Goal: Transaction & Acquisition: Purchase product/service

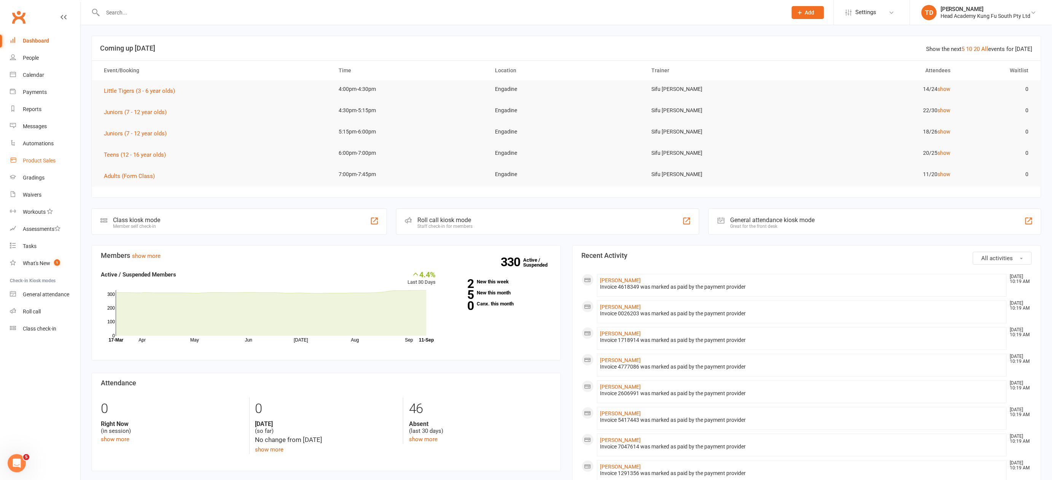
click at [43, 159] on div "Product Sales" at bounding box center [39, 160] width 33 height 6
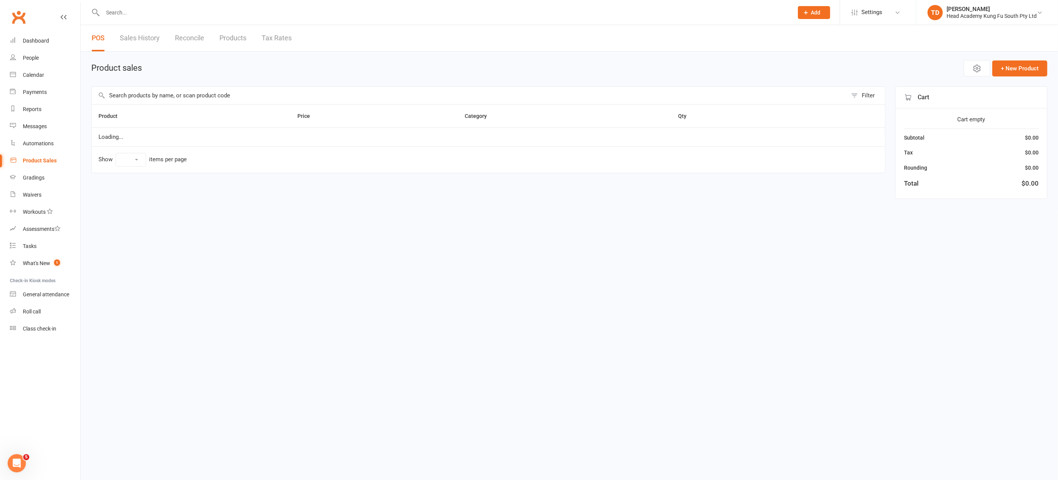
select select "50"
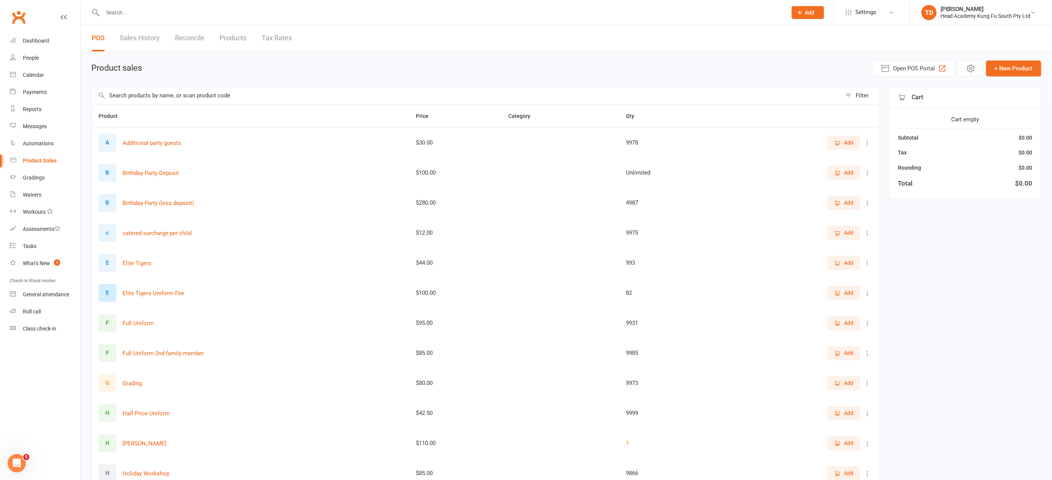
click at [852, 322] on span "Add" at bounding box center [849, 323] width 10 height 8
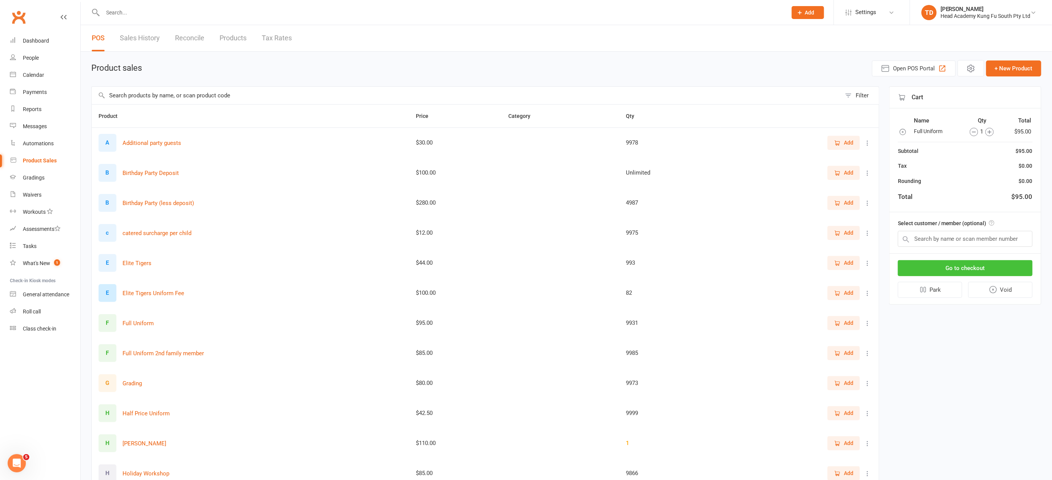
click at [959, 262] on button "Go to checkout" at bounding box center [965, 268] width 135 height 16
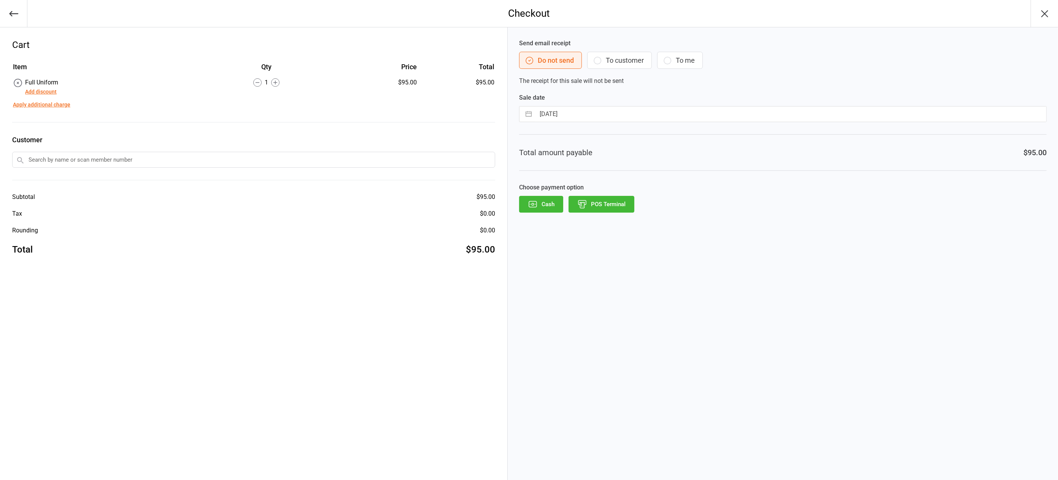
click at [601, 58] on icon "button" at bounding box center [597, 60] width 9 height 9
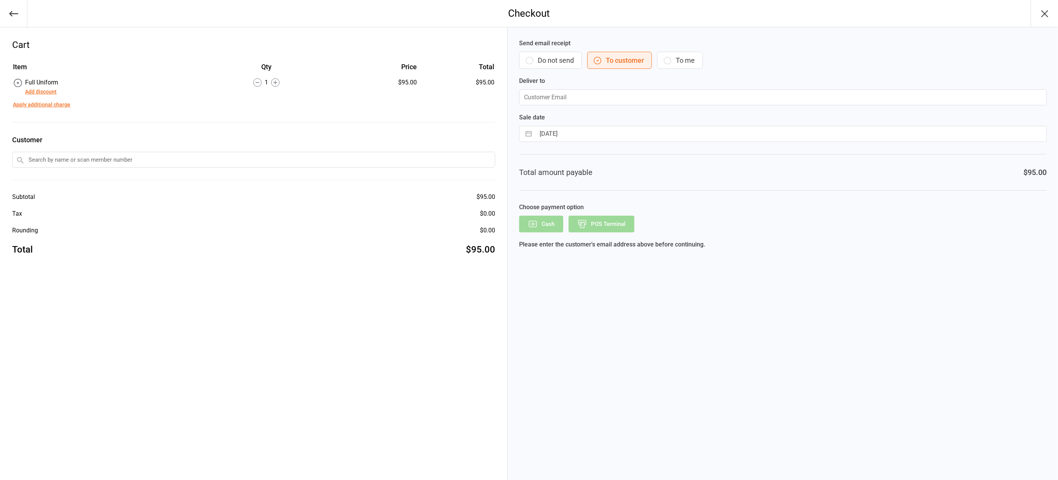
click at [60, 159] on input "text" at bounding box center [253, 160] width 483 height 16
type input "short"
click at [53, 183] on div "Lincoln Short" at bounding box center [254, 187] width 482 height 13
type input "oliviakudsi@hotmail.com"
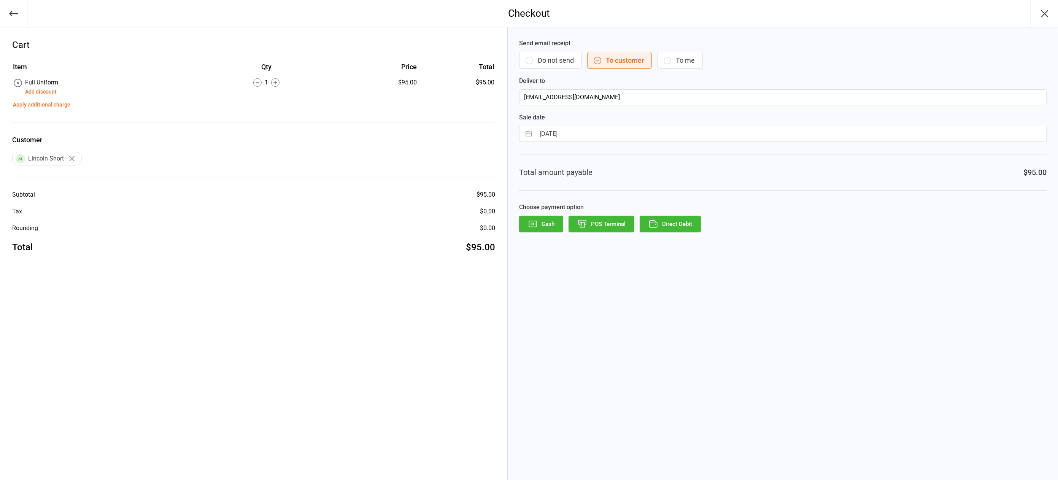
click at [686, 223] on button "Direct Debit" at bounding box center [670, 224] width 61 height 17
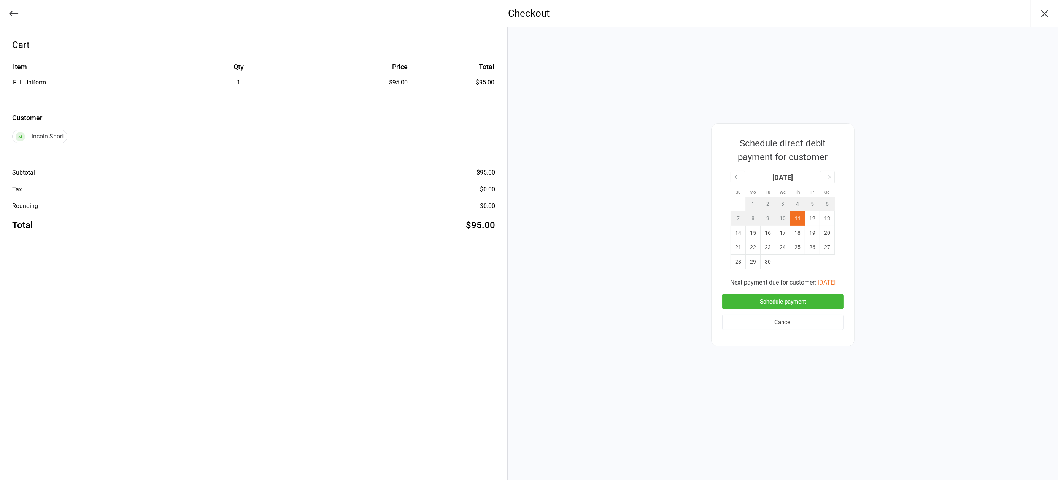
click at [822, 302] on button "Schedule payment" at bounding box center [782, 302] width 121 height 16
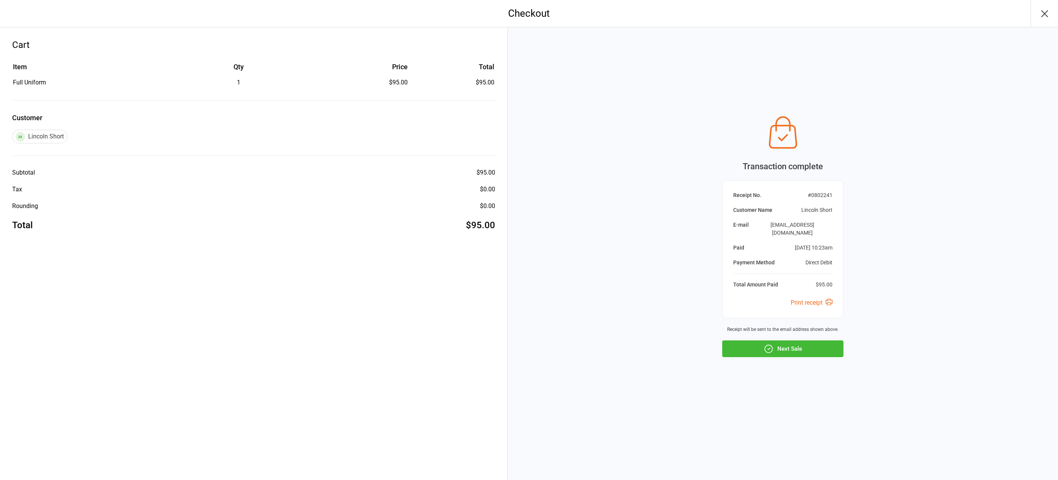
click at [1047, 11] on icon "button" at bounding box center [1045, 14] width 6 height 6
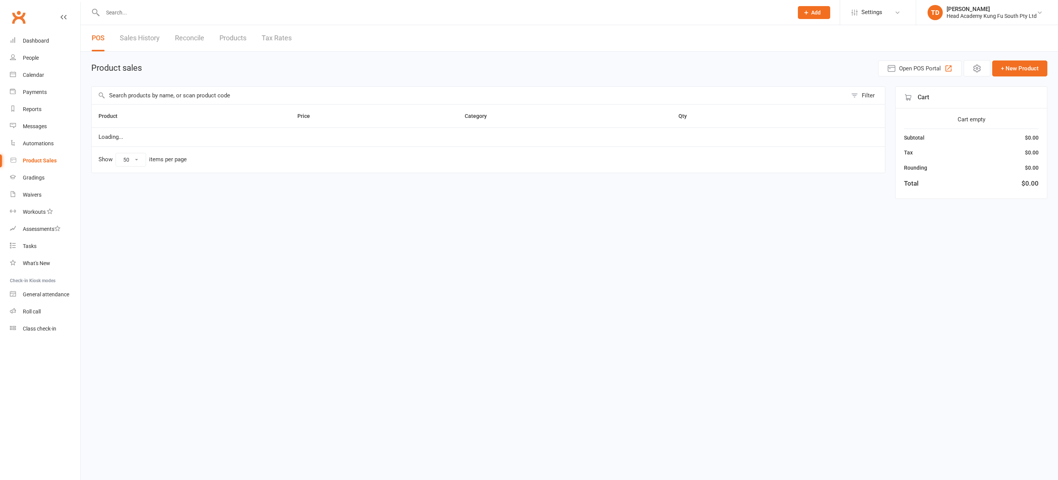
select select "50"
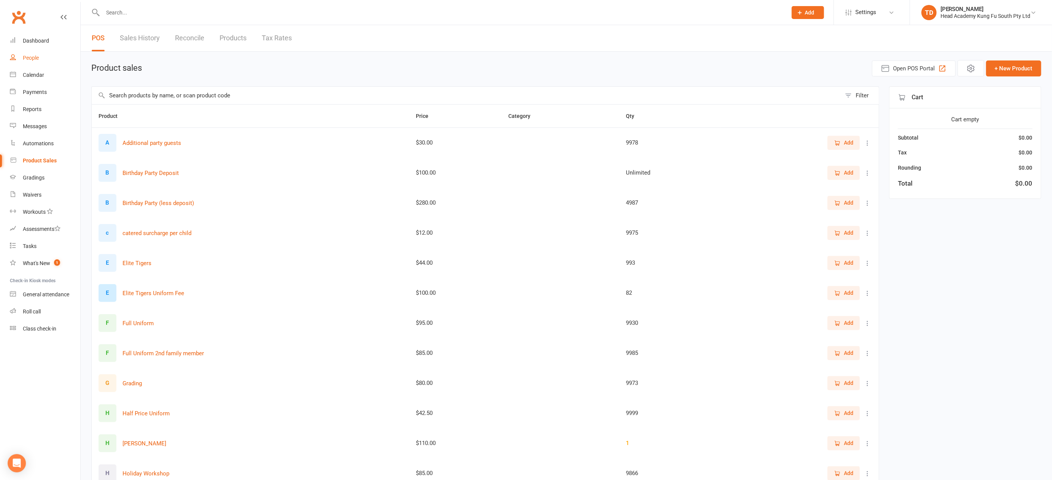
click at [30, 58] on div "People" at bounding box center [31, 58] width 16 height 6
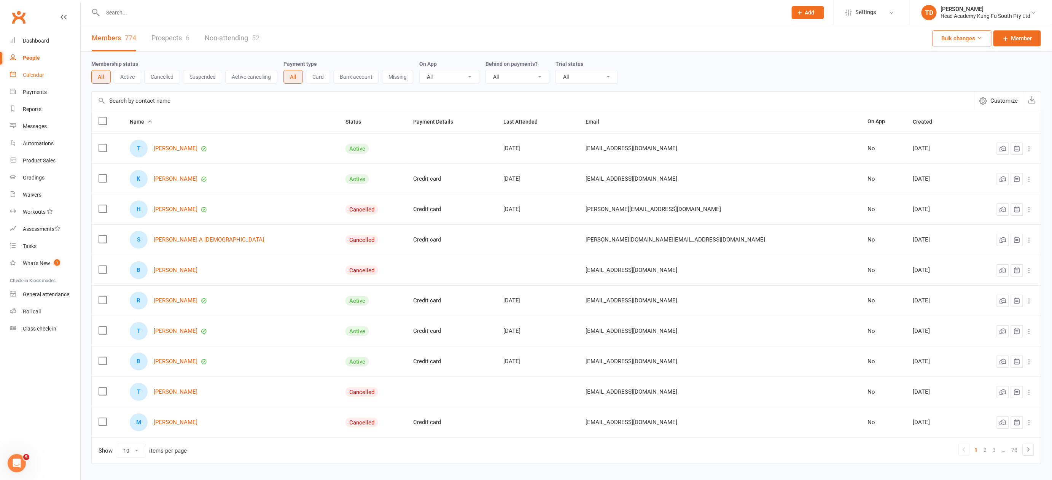
click at [35, 74] on div "Calendar" at bounding box center [33, 75] width 21 height 6
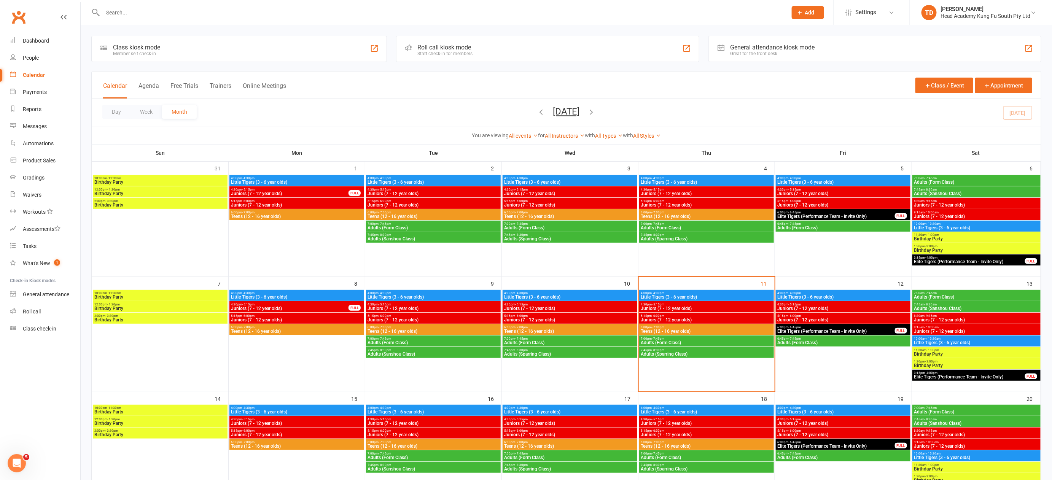
click at [574, 294] on span "4:00pm - 4:30pm" at bounding box center [570, 292] width 132 height 3
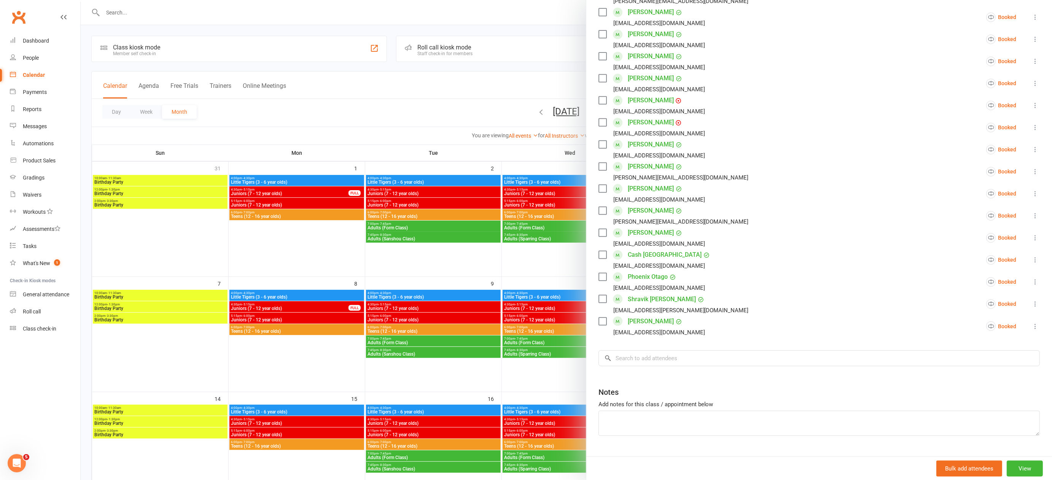
scroll to position [196, 0]
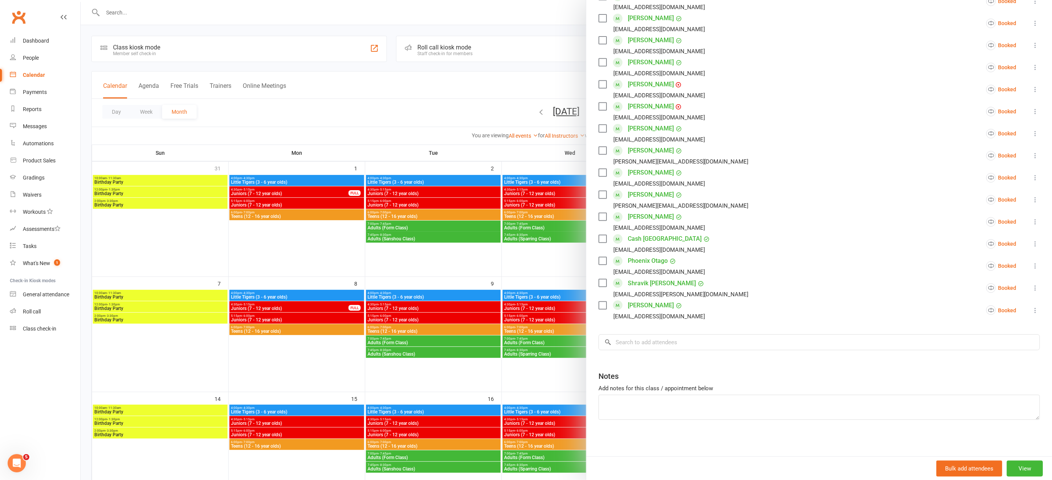
click at [475, 264] on div at bounding box center [566, 240] width 971 height 480
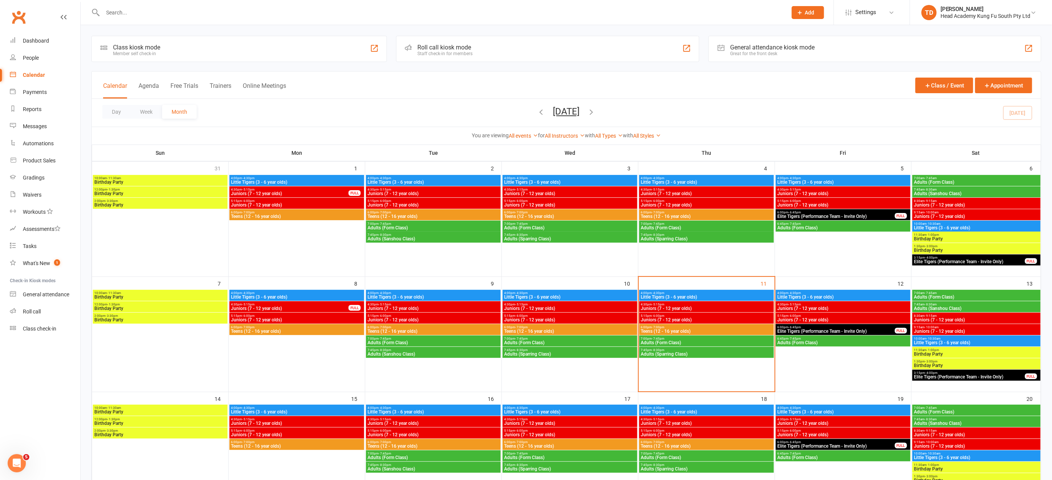
click at [604, 307] on span "Juniors (7 - 12 year olds)" at bounding box center [570, 308] width 132 height 5
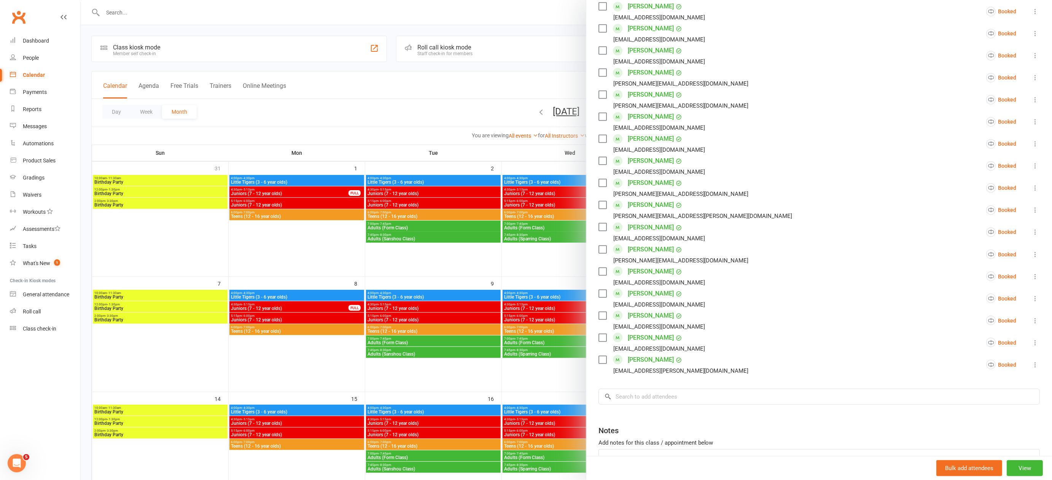
scroll to position [253, 0]
click at [518, 273] on div at bounding box center [566, 240] width 971 height 480
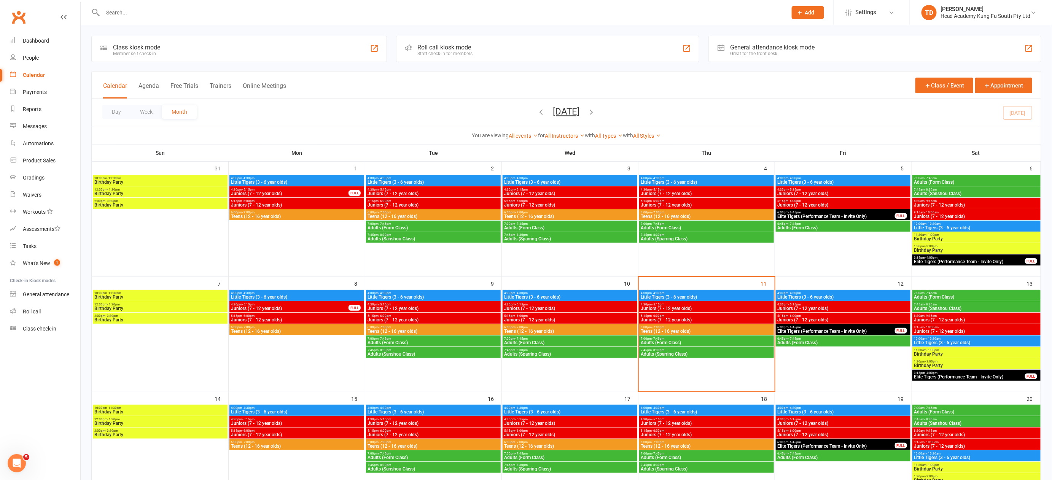
click at [558, 321] on div "5:15pm - 6:00pm Juniors (7 - 12 year olds)" at bounding box center [570, 318] width 135 height 11
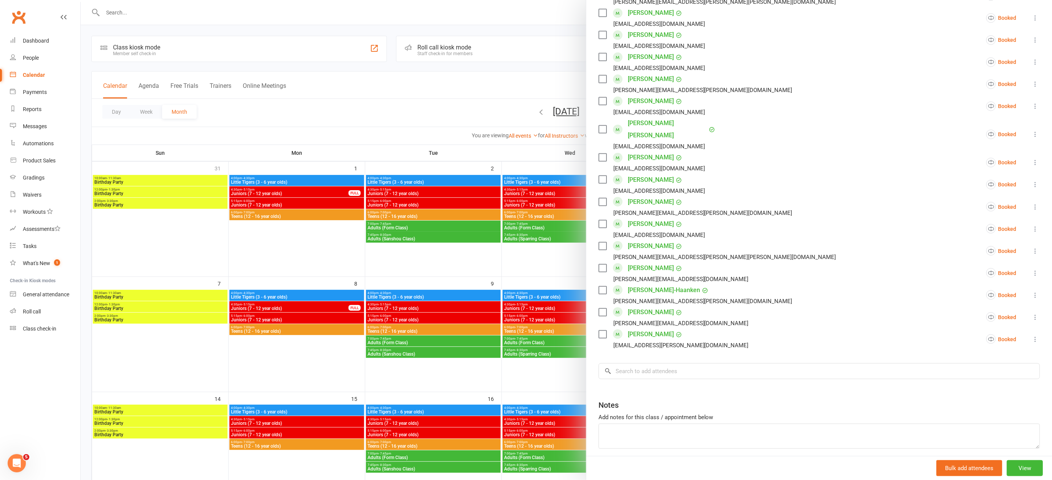
scroll to position [350, 0]
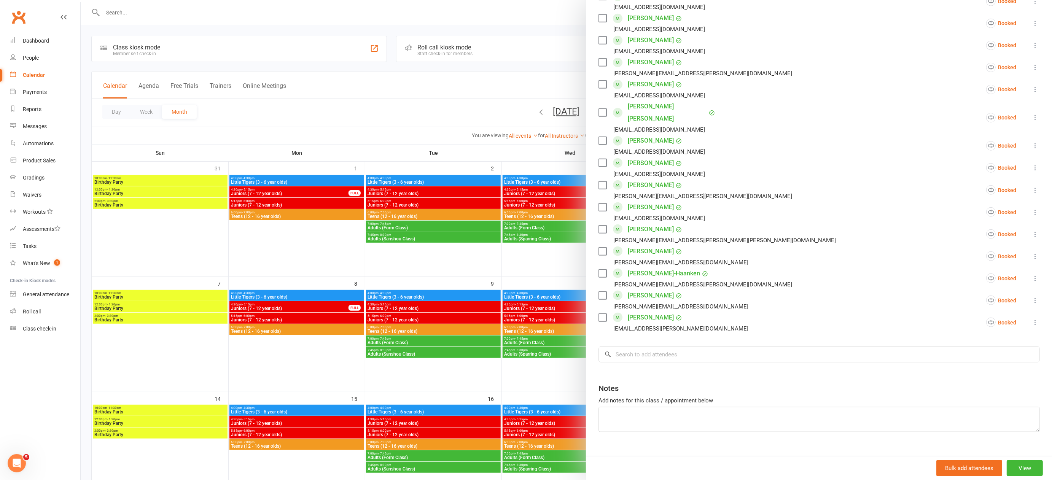
click at [521, 271] on div at bounding box center [566, 240] width 971 height 480
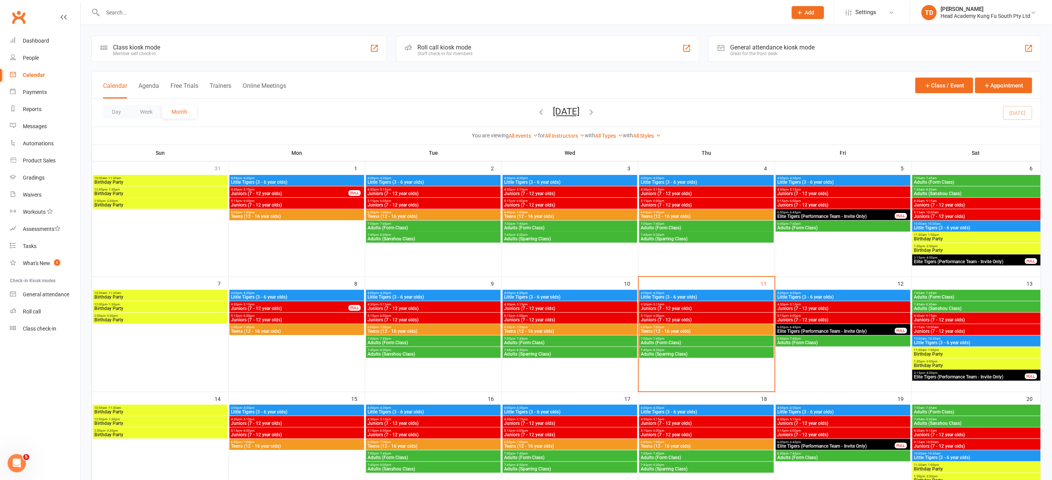
click at [562, 329] on span "Teens (12 - 16 year olds)" at bounding box center [570, 331] width 132 height 5
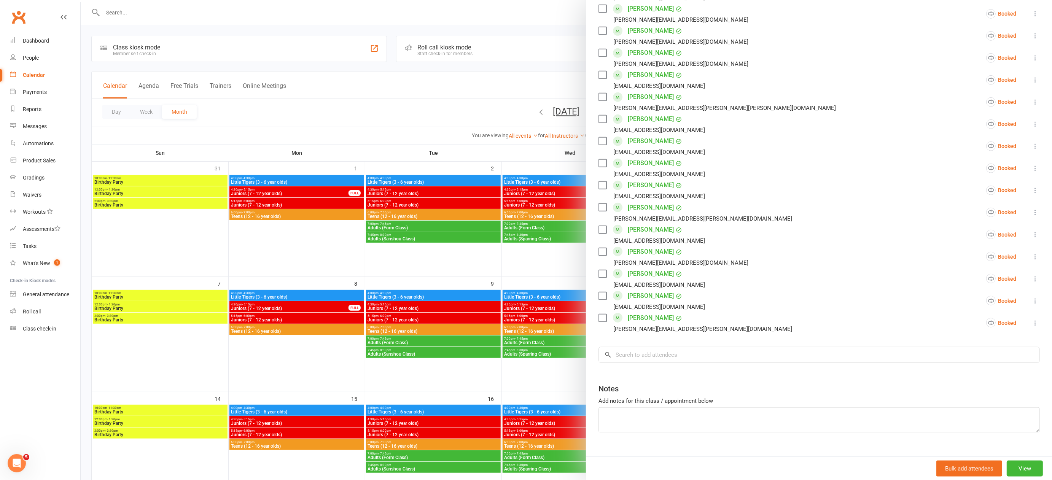
scroll to position [306, 0]
click at [471, 262] on div at bounding box center [566, 240] width 971 height 480
